Goal: Task Accomplishment & Management: Complete application form

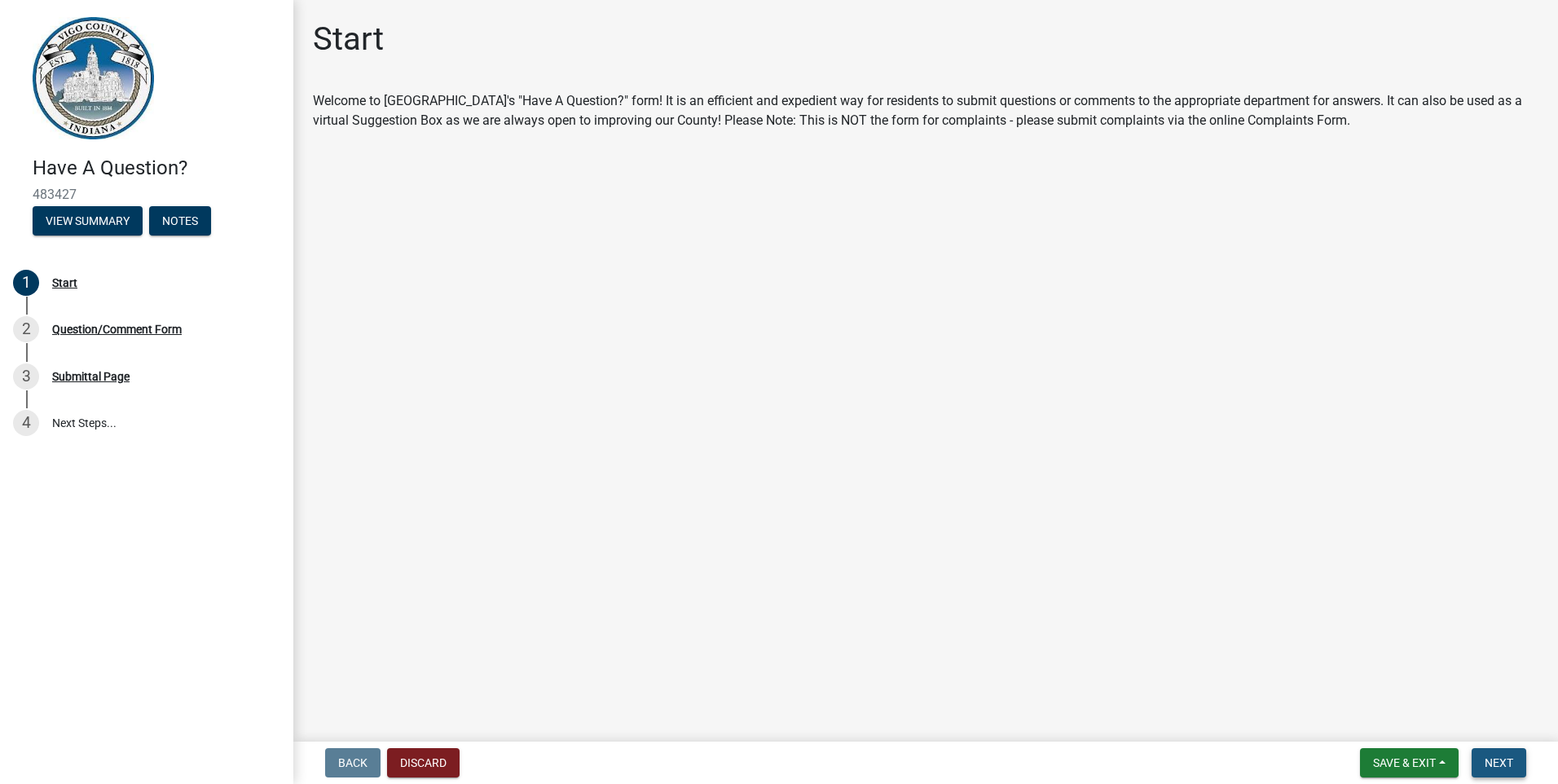
click at [1499, 764] on span "Next" at bounding box center [1498, 763] width 29 height 13
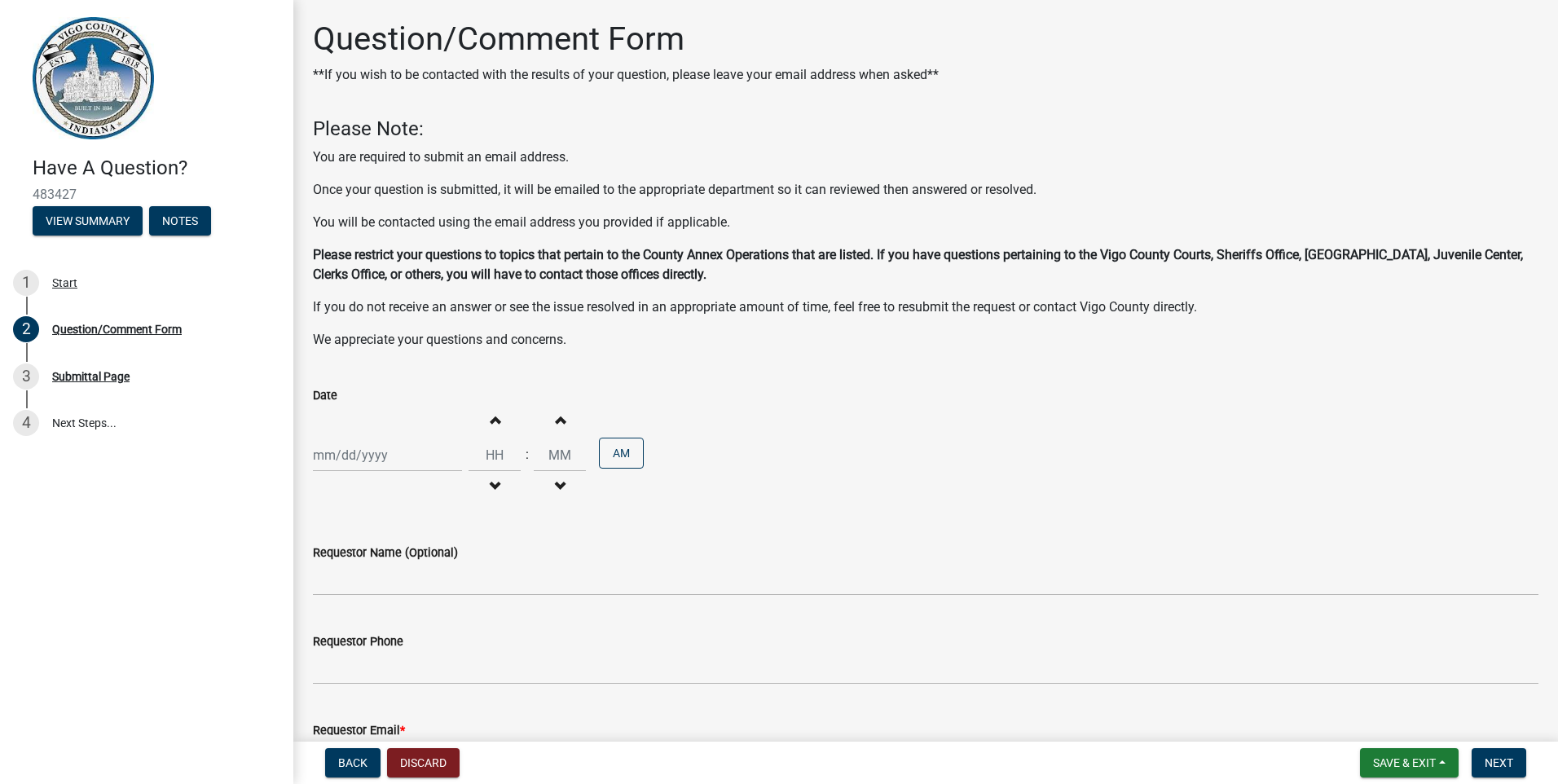
select select "9"
select select "2025"
click at [331, 460] on div "Jan Feb Mar Apr May Jun Jul Aug Sep Oct Nov Dec 1525 1526 1527 1528 1529 1530 1…" at bounding box center [387, 455] width 149 height 34
click at [329, 490] on span "Previous month" at bounding box center [329, 489] width 12 height 12
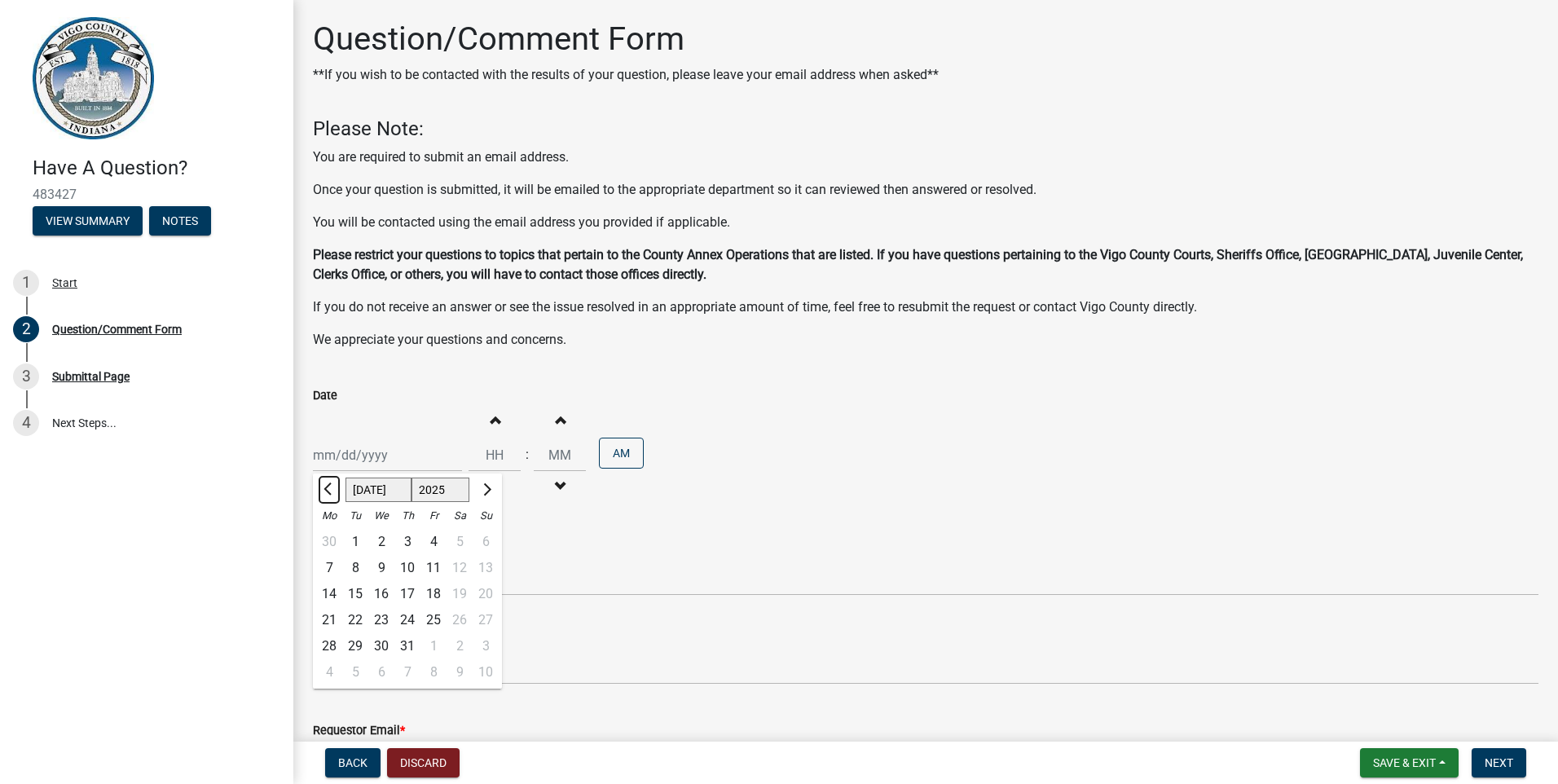
click at [329, 490] on span "Previous month" at bounding box center [329, 489] width 12 height 12
click at [487, 485] on span "Next month" at bounding box center [484, 489] width 12 height 12
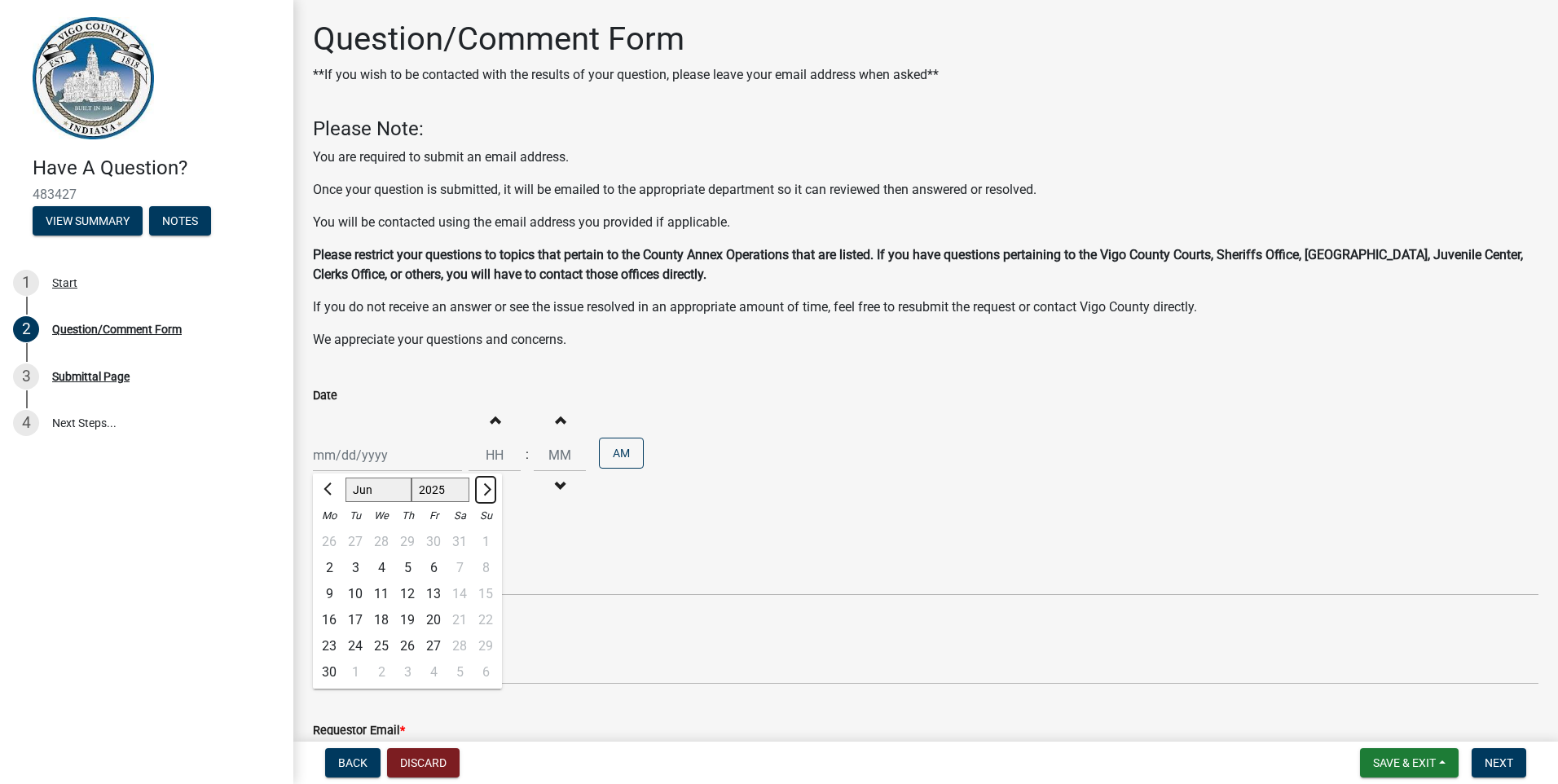
click at [487, 485] on span "Next month" at bounding box center [484, 489] width 12 height 12
select select "9"
click at [384, 618] on div "24" at bounding box center [381, 620] width 26 height 26
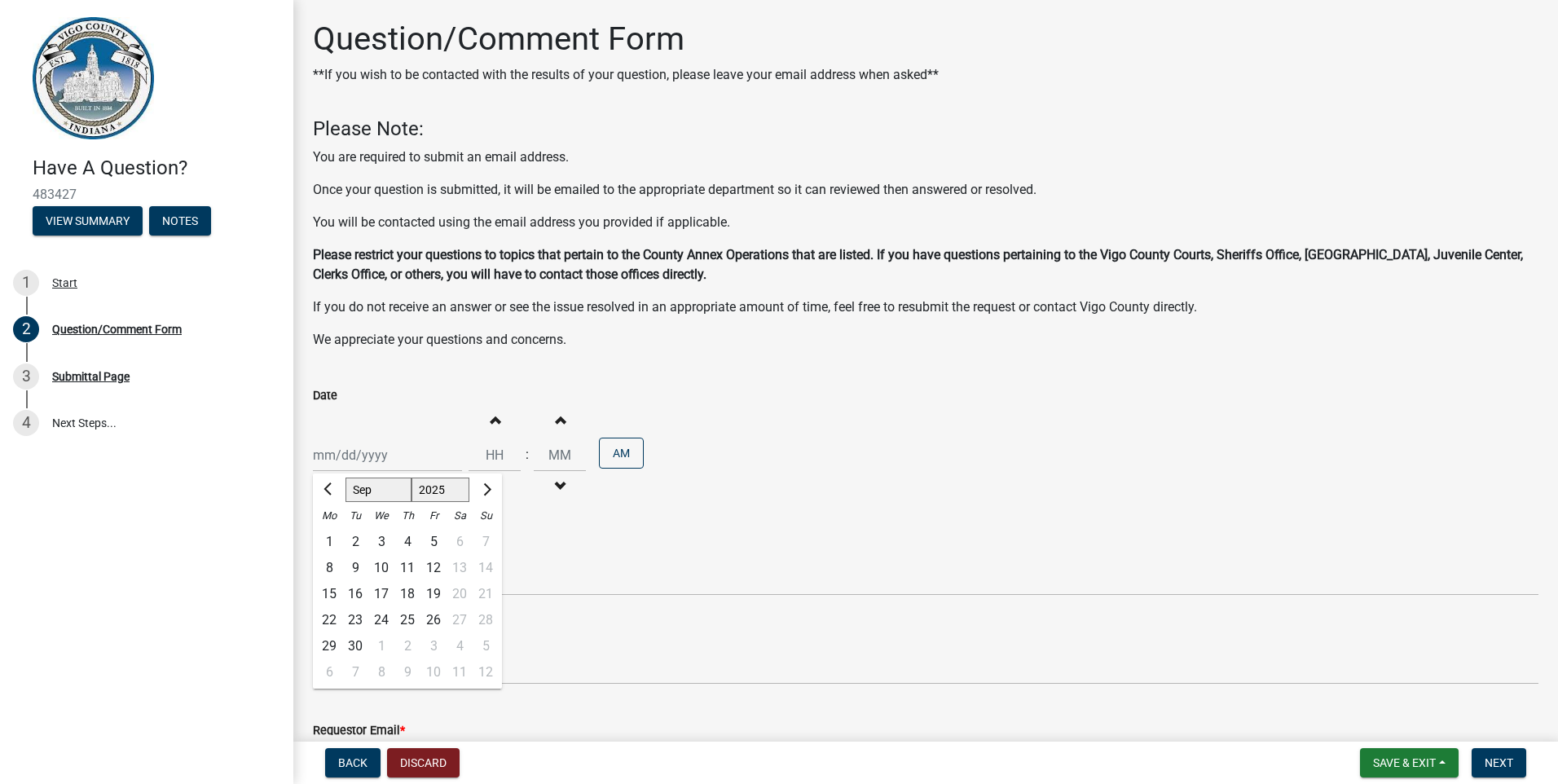
type input "[DATE]"
click at [618, 462] on button "AM" at bounding box center [621, 453] width 45 height 31
type input "12"
type input "00"
click at [490, 425] on span "button" at bounding box center [494, 419] width 8 height 13
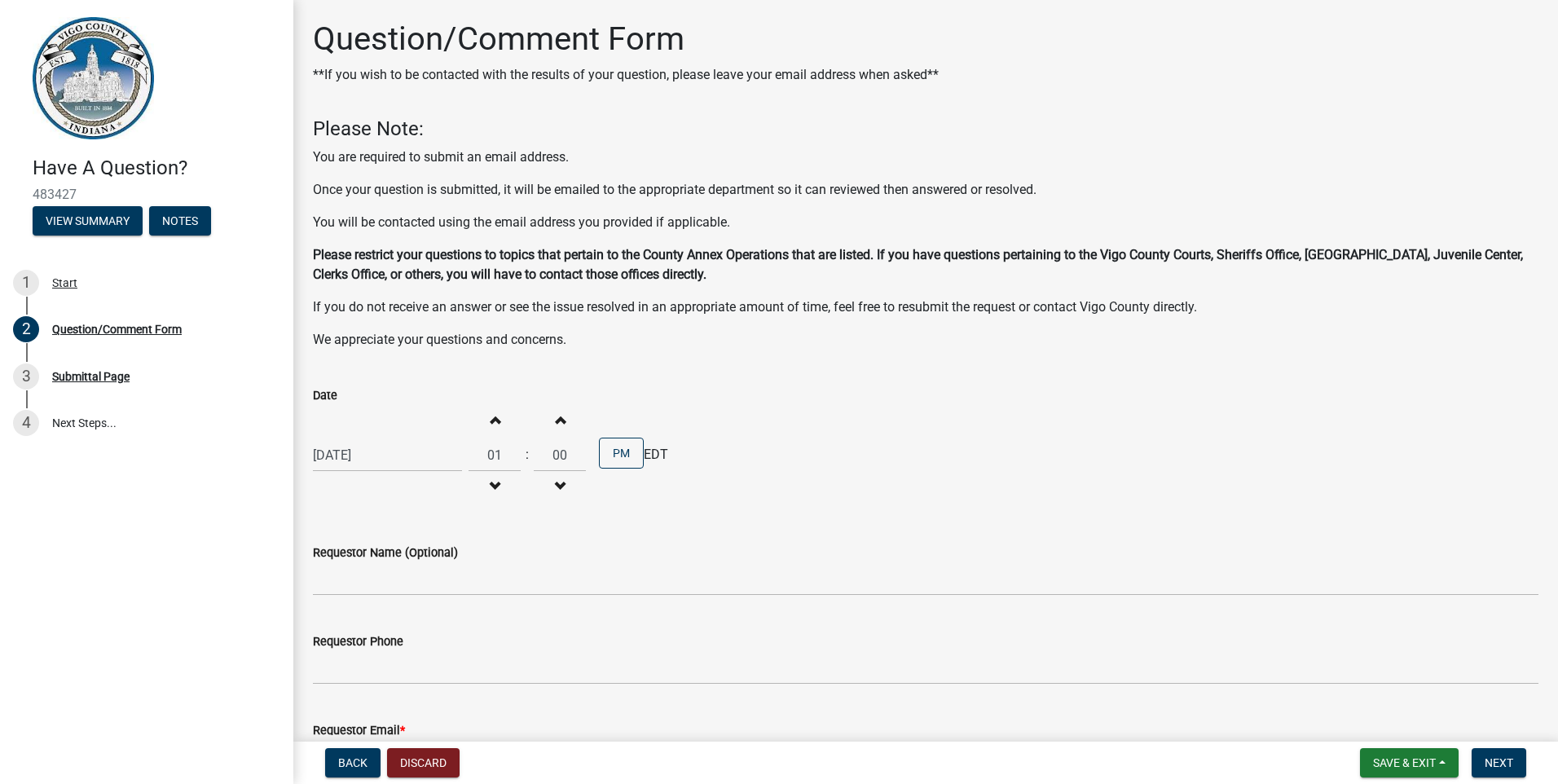
click at [490, 420] on span "button" at bounding box center [494, 419] width 8 height 13
type input "03"
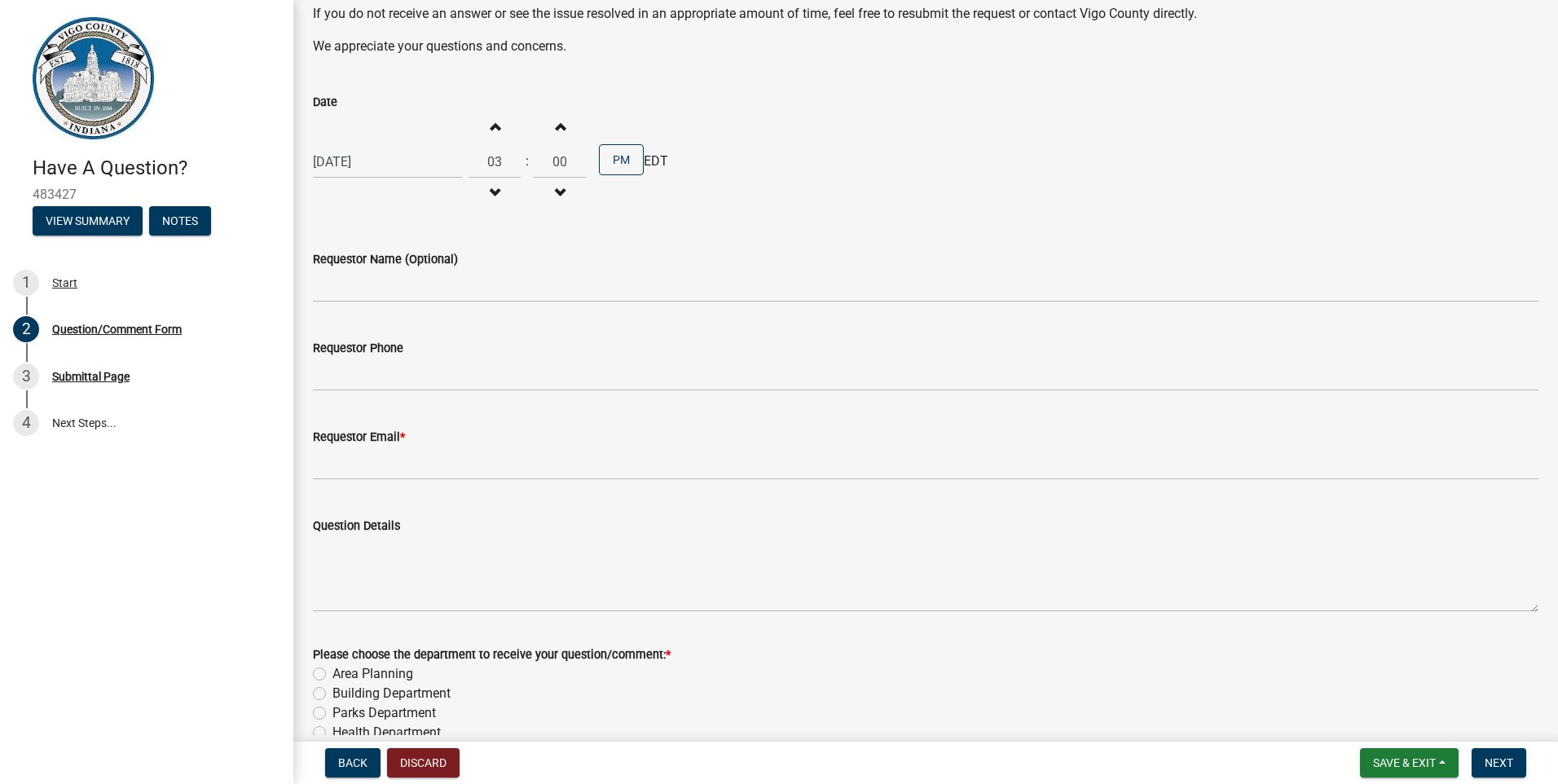
scroll to position [291, 0]
